Goal: Transaction & Acquisition: Purchase product/service

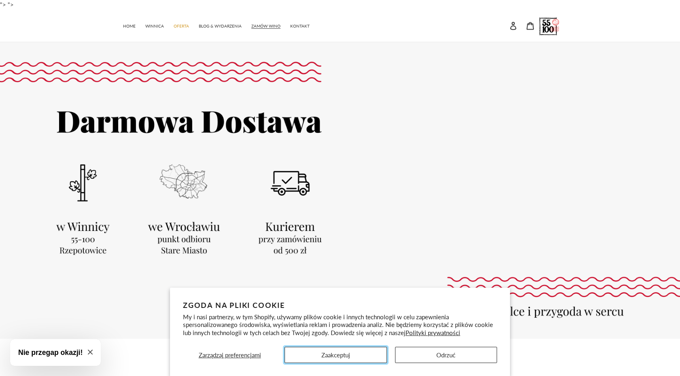
click at [359, 350] on button "Zaakceptuj" at bounding box center [335, 354] width 102 height 16
click at [359, 350] on div at bounding box center [340, 201] width 680 height 318
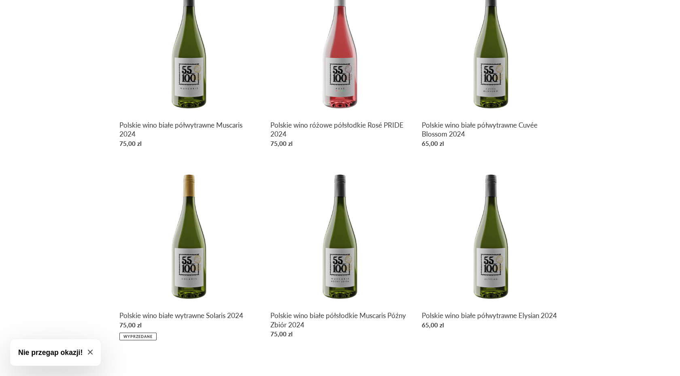
scroll to position [439, 0]
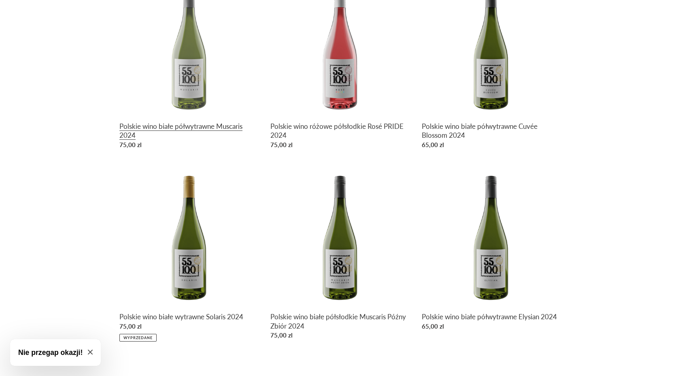
click at [192, 85] on link "Polskie wino białe półwytrawne Muscaris 2024" at bounding box center [188, 64] width 139 height 176
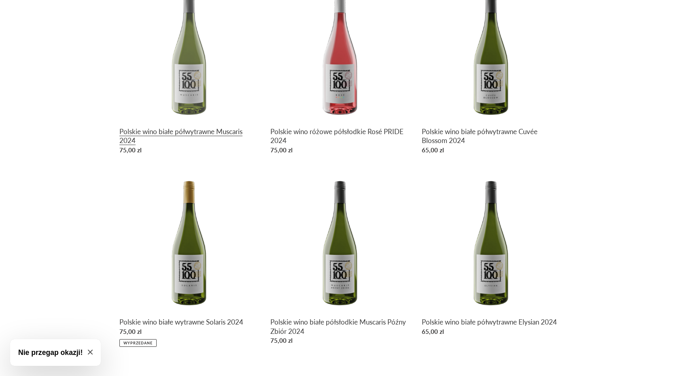
scroll to position [433, 0]
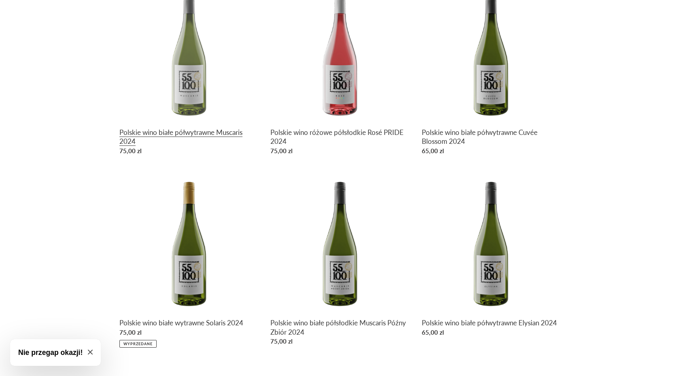
click at [191, 70] on link "Polskie wino białe półwytrawne Muscaris 2024" at bounding box center [188, 70] width 139 height 176
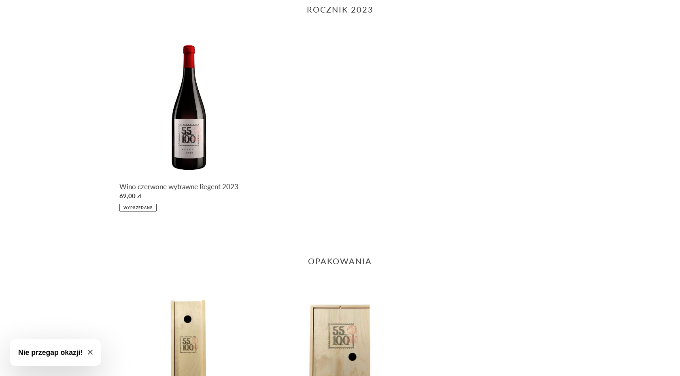
scroll to position [818, 0]
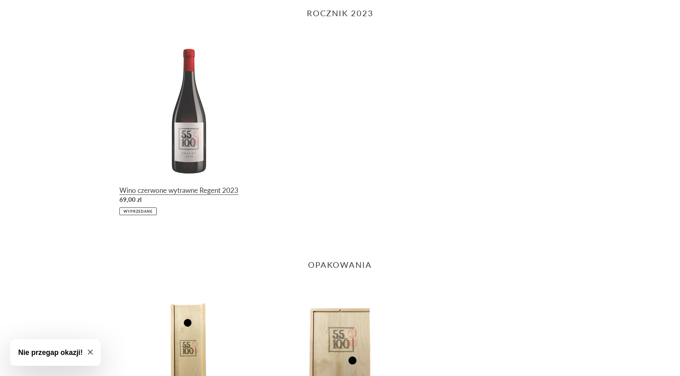
click at [199, 142] on link "Wino czerwone wytrawne Regent 2023" at bounding box center [188, 127] width 139 height 175
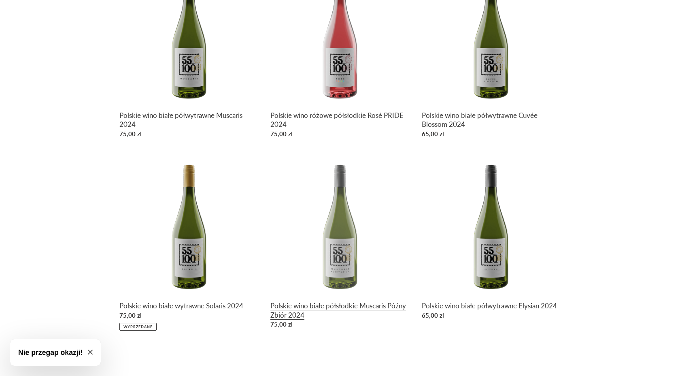
scroll to position [448, 0]
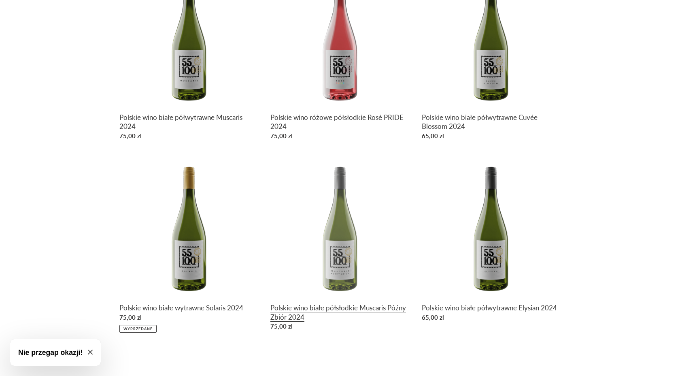
click at [341, 251] on link "Polskie wino białe półsłodkie Muscaris Późny Zbiór 2024" at bounding box center [339, 245] width 139 height 176
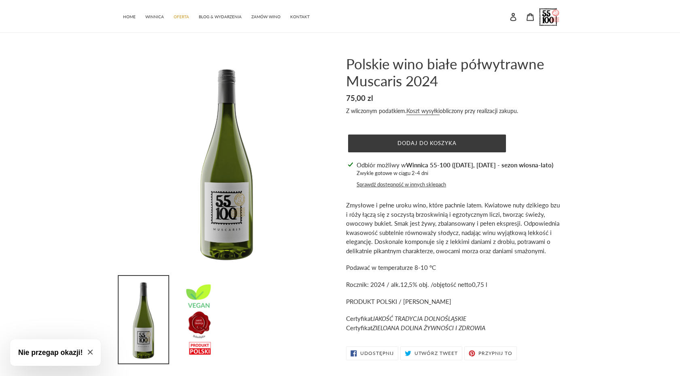
click at [394, 155] on div "Dodaj do koszyka" at bounding box center [427, 145] width 162 height 22
click at [395, 144] on button "Dodaj do koszyka" at bounding box center [427, 143] width 158 height 18
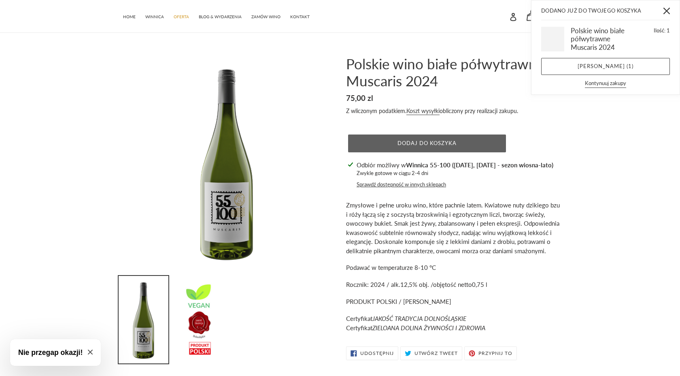
click at [419, 151] on button "Dodaj do koszyka" at bounding box center [427, 143] width 158 height 18
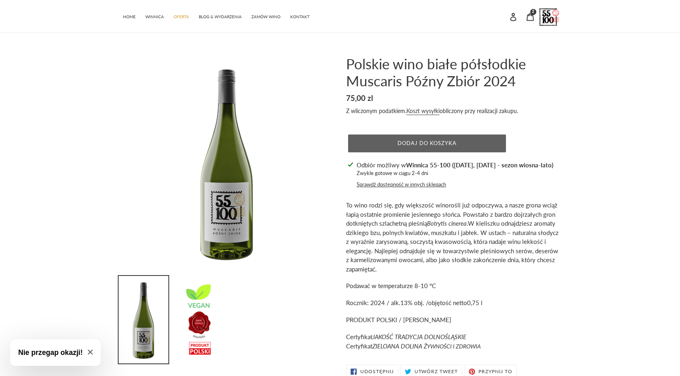
click at [440, 143] on span "Dodaj do koszyka" at bounding box center [426, 143] width 59 height 6
